Goal: Check status: Check status

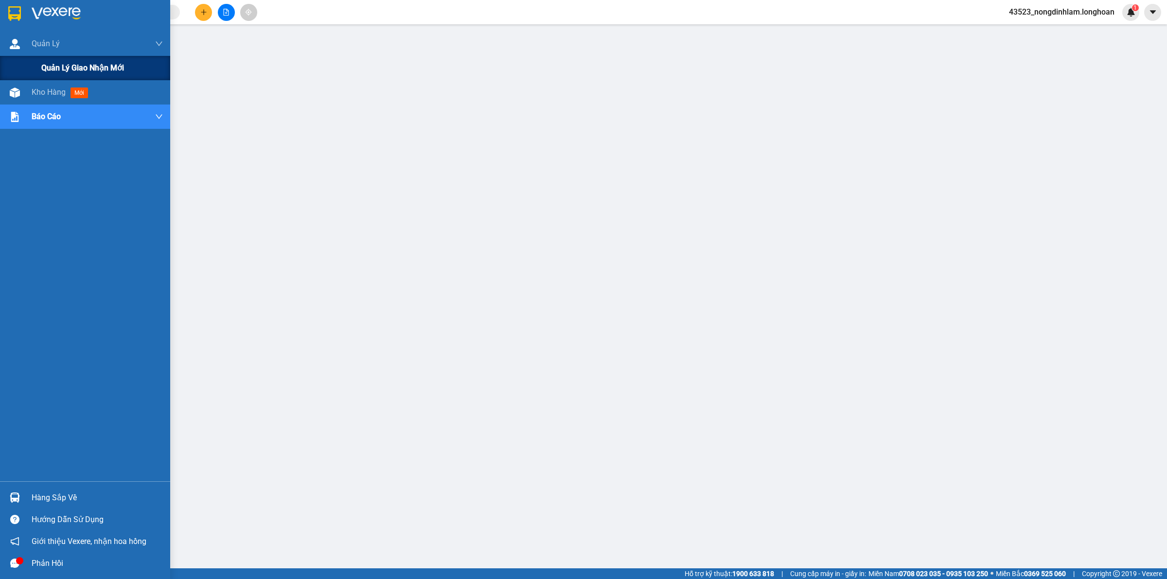
click at [52, 59] on div "Quản lý giao nhận mới" at bounding box center [102, 68] width 122 height 24
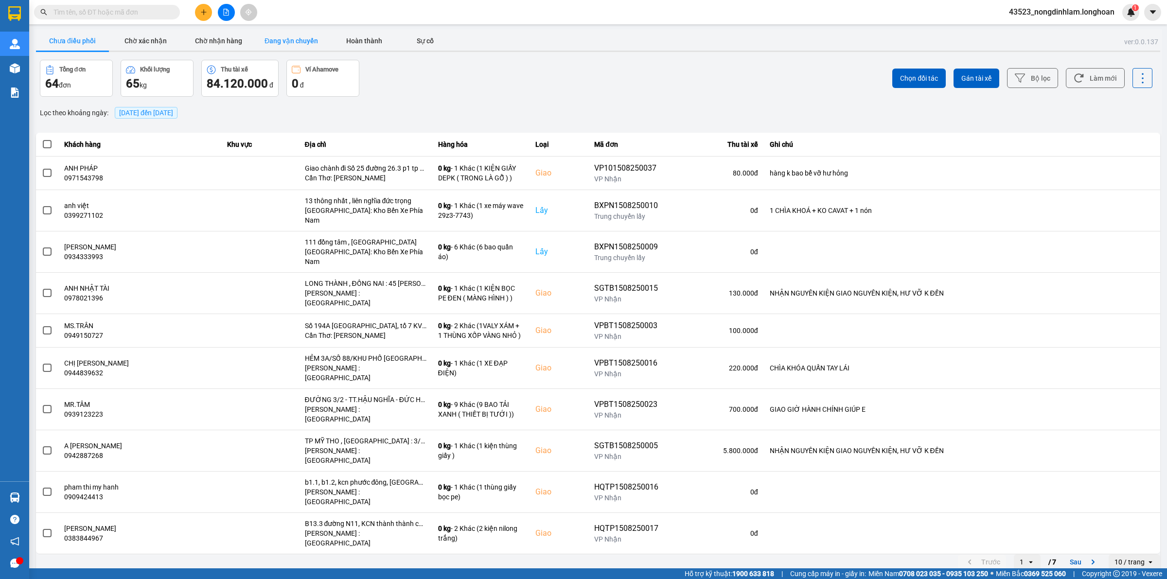
click at [287, 41] on button "Đang vận chuyển" at bounding box center [291, 40] width 73 height 19
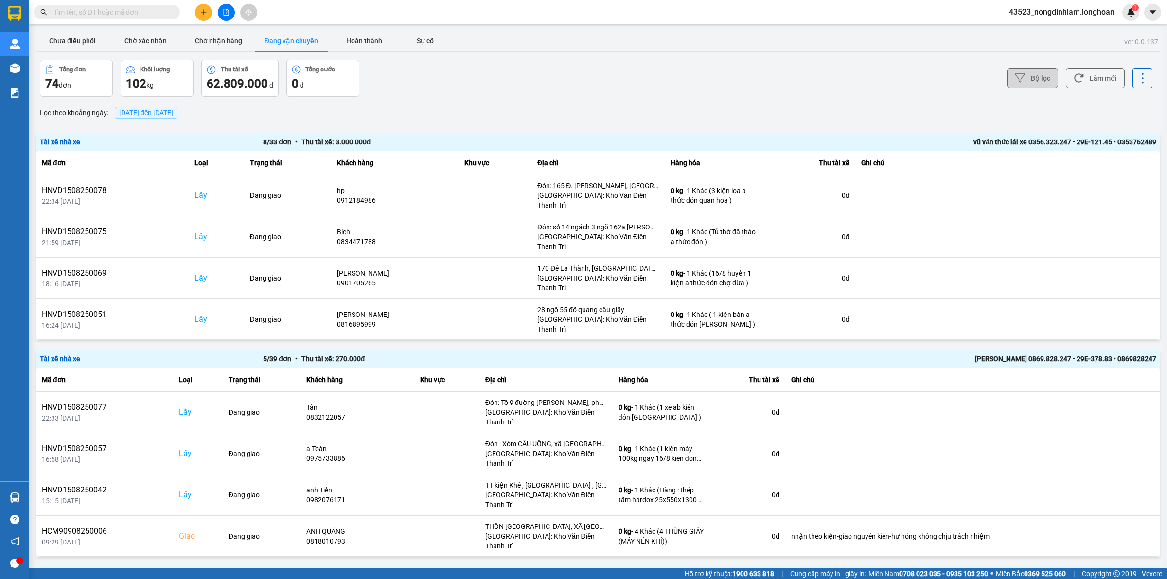
click at [1026, 79] on button "Bộ lọc" at bounding box center [1032, 78] width 51 height 20
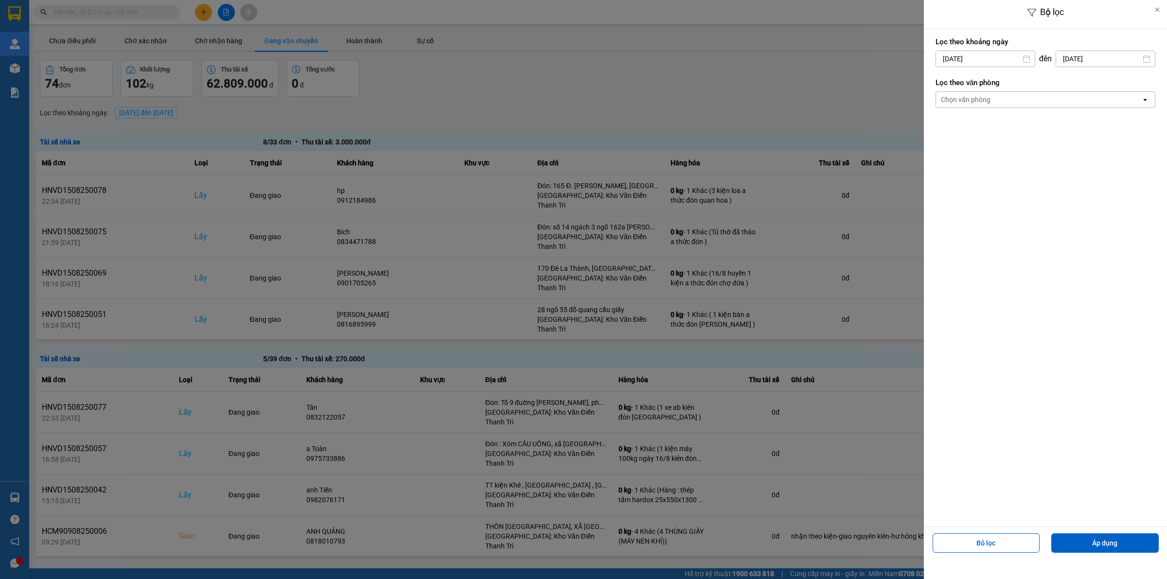
click at [1003, 58] on input "[DATE]" at bounding box center [985, 59] width 99 height 16
click at [941, 87] on icon "Arrow Left" at bounding box center [941, 83] width 12 height 12
click at [963, 124] on div "1" at bounding box center [961, 130] width 14 height 12
type input "[DATE]"
click at [975, 100] on div "Chọn văn phòng" at bounding box center [966, 100] width 50 height 10
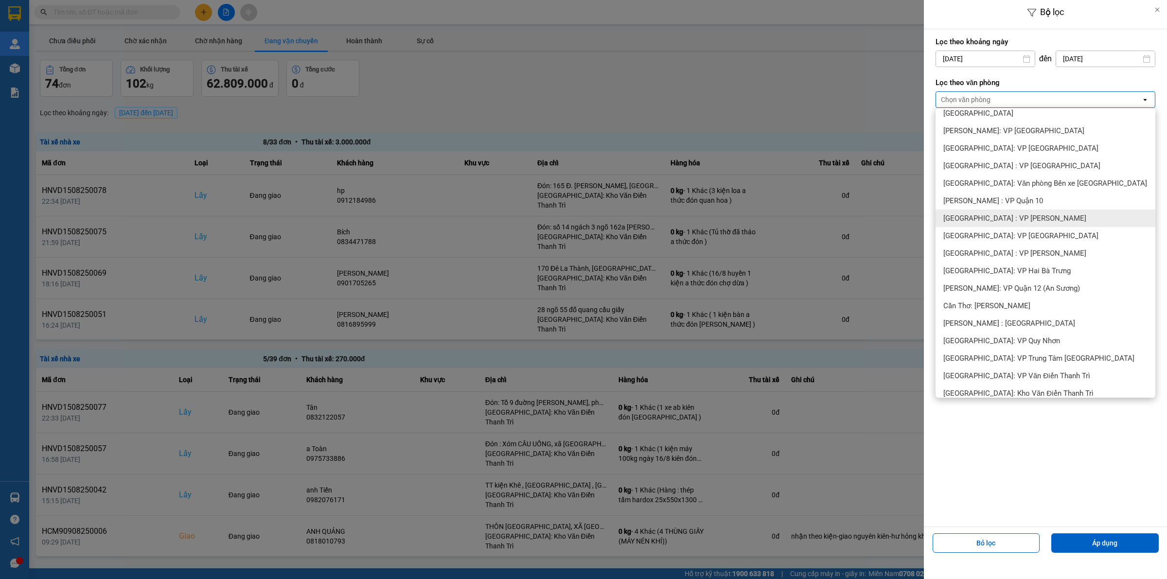
scroll to position [243, 0]
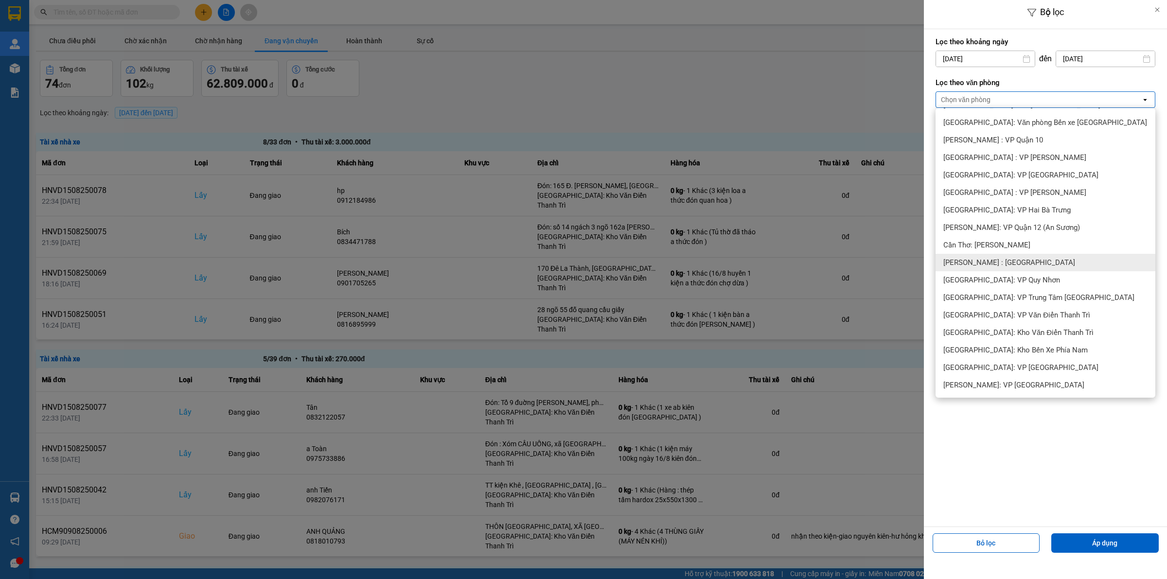
click at [1031, 263] on div "[PERSON_NAME] : [GEOGRAPHIC_DATA]" at bounding box center [1046, 263] width 220 height 18
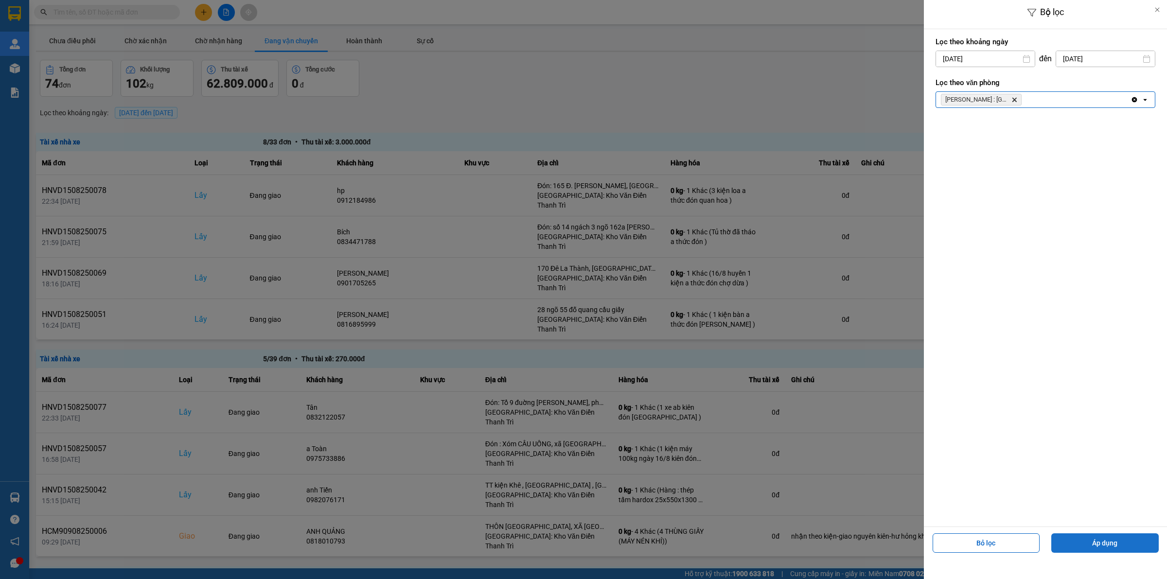
click at [1088, 545] on button "Áp dụng" at bounding box center [1104, 542] width 107 height 19
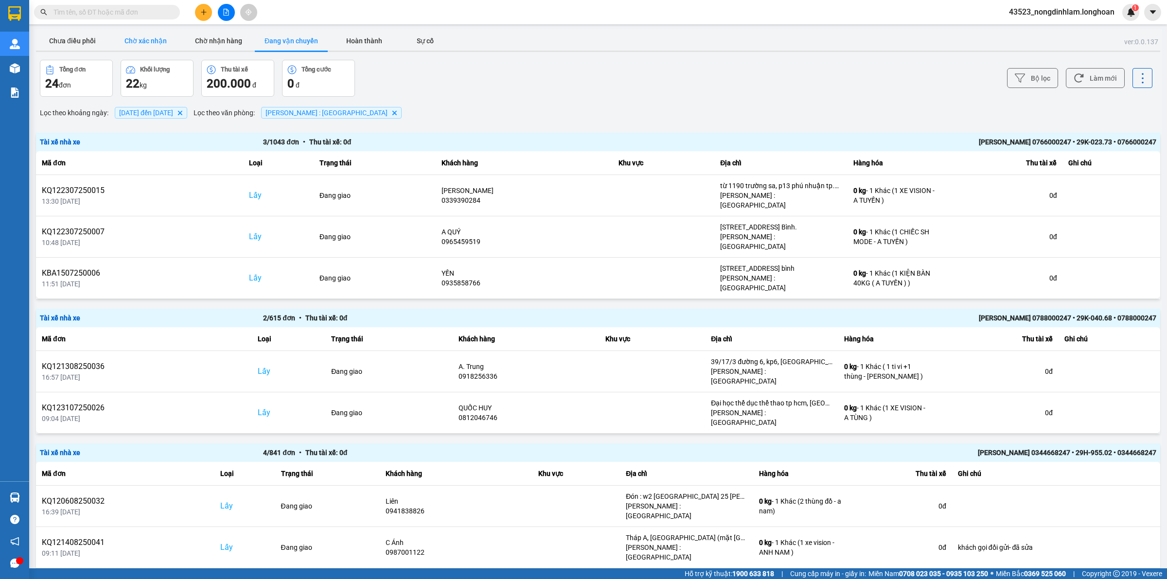
click at [146, 46] on button "Chờ xác nhận" at bounding box center [145, 40] width 73 height 19
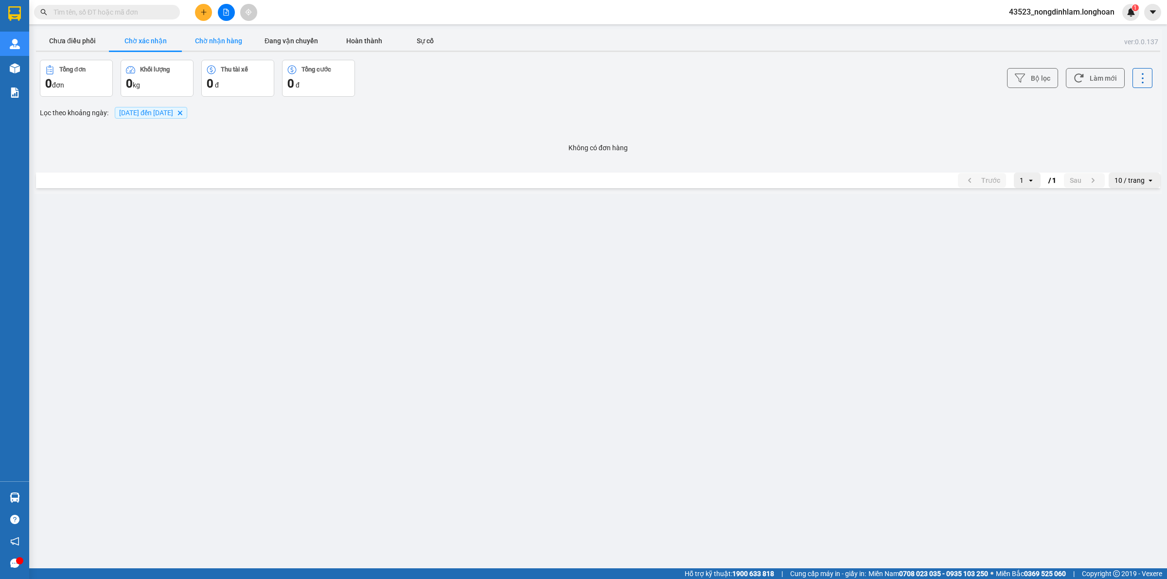
click at [215, 43] on button "Chờ nhận hàng" at bounding box center [218, 40] width 73 height 19
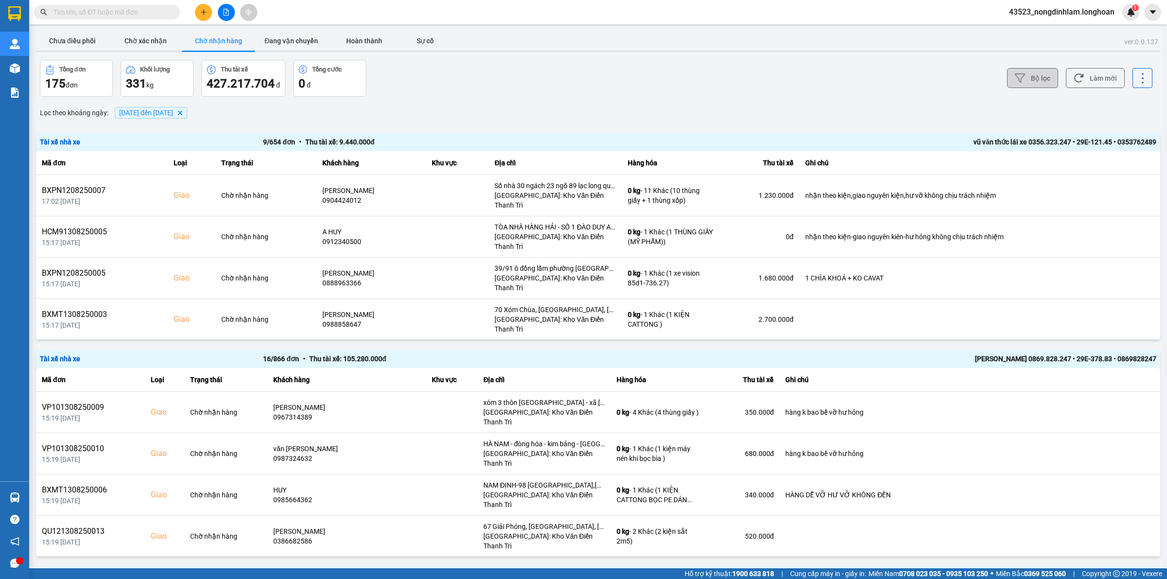
click at [1017, 83] on button "Bộ lọc" at bounding box center [1032, 78] width 51 height 20
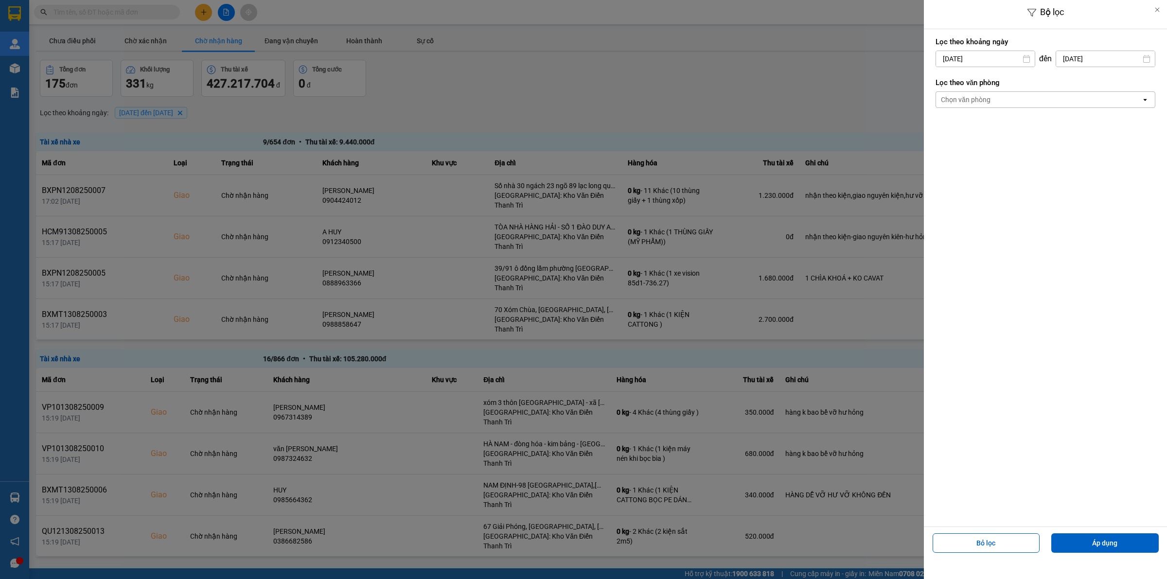
click at [996, 105] on div "Chọn văn phòng" at bounding box center [1038, 100] width 205 height 16
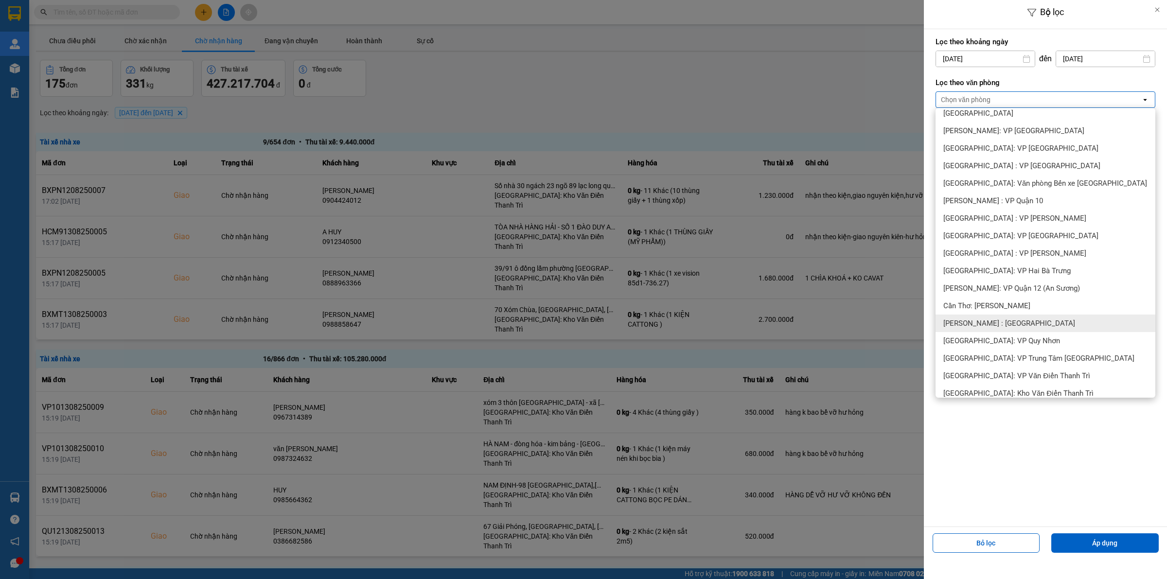
scroll to position [243, 0]
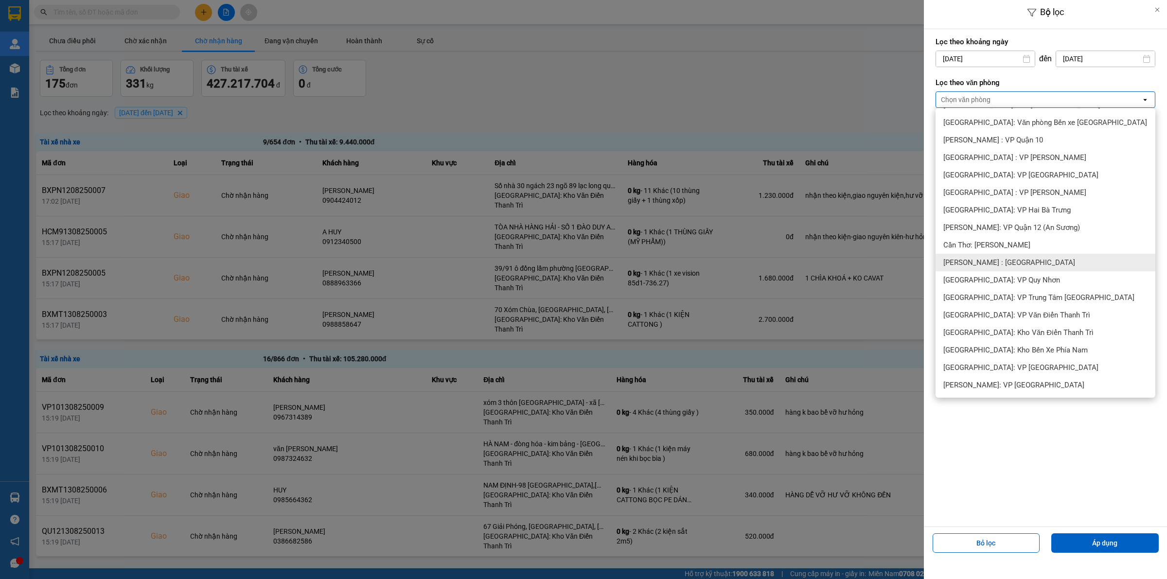
click at [1037, 254] on div "[PERSON_NAME] : [GEOGRAPHIC_DATA]" at bounding box center [1046, 263] width 220 height 18
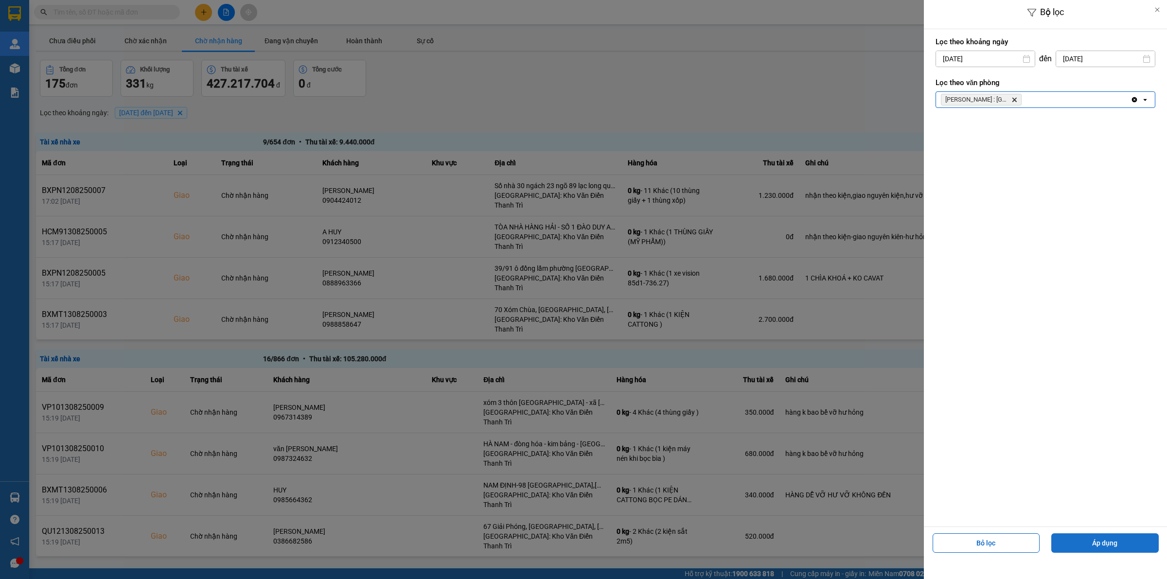
click at [1096, 545] on button "Áp dụng" at bounding box center [1104, 542] width 107 height 19
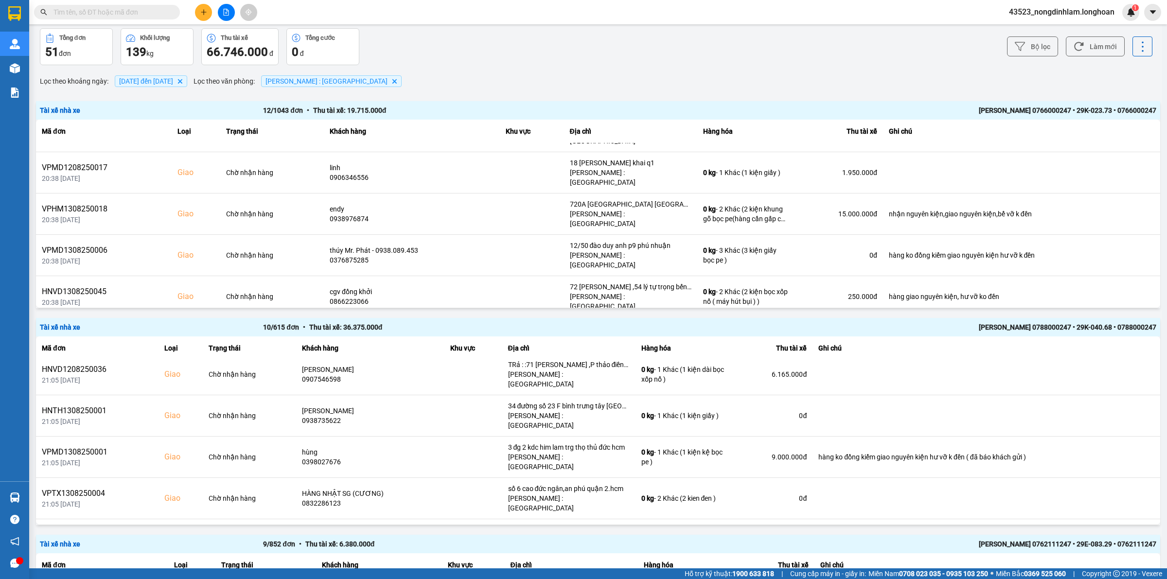
scroll to position [0, 0]
